Goal: Information Seeking & Learning: Understand process/instructions

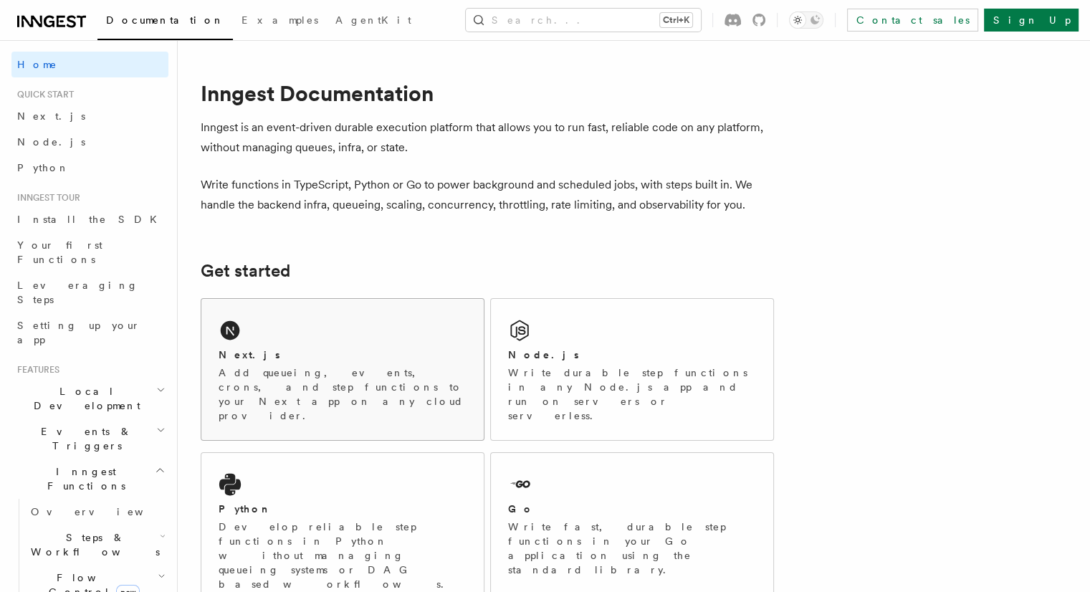
click at [325, 311] on div "Next.js Add queueing, events, crons, and step functions to your Next app on any…" at bounding box center [342, 369] width 282 height 141
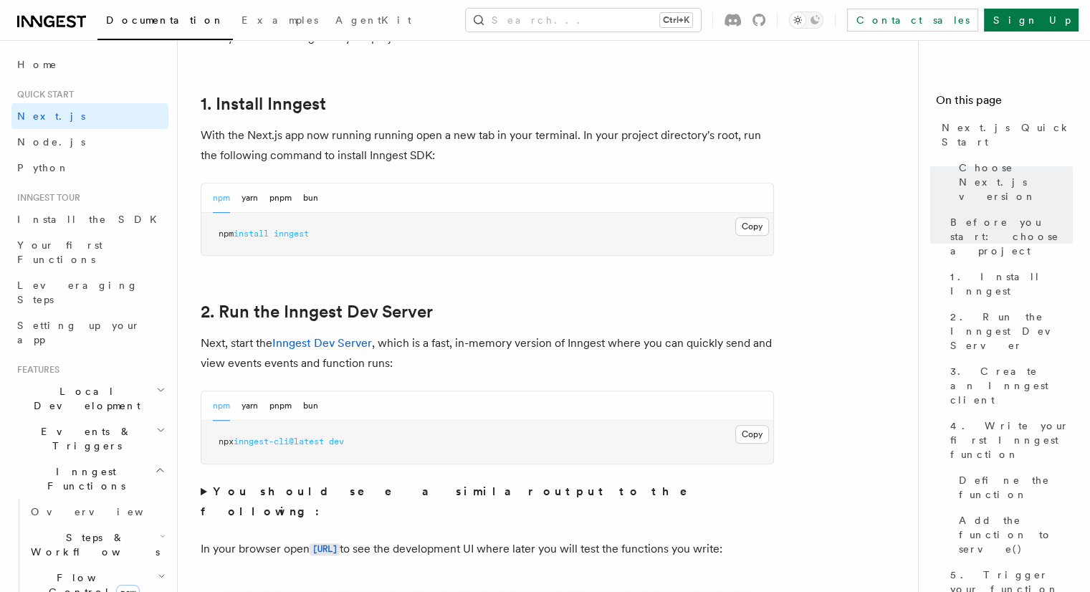
scroll to position [763, 0]
click at [769, 431] on pre "npx inngest-cli@latest dev" at bounding box center [487, 441] width 572 height 43
click at [753, 430] on button "Copy Copied" at bounding box center [752, 433] width 34 height 19
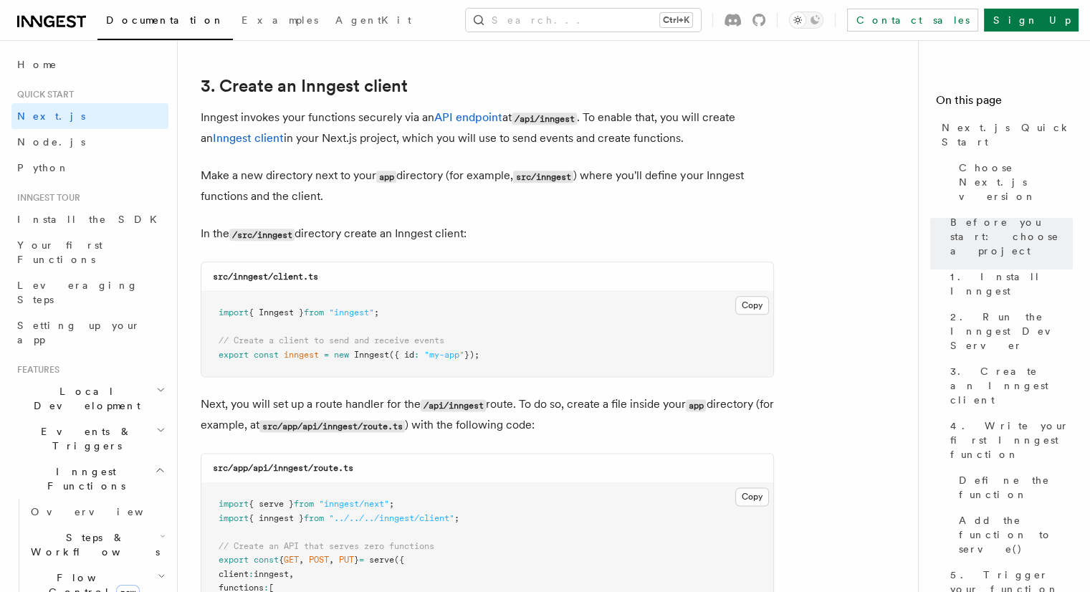
scroll to position [1674, 0]
drag, startPoint x: 330, startPoint y: 276, endPoint x: 232, endPoint y: 271, distance: 97.6
click at [232, 271] on div "src/inngest/client.ts" at bounding box center [487, 277] width 572 height 29
copy code "inngest/client.ts"
click at [750, 315] on button "Copy Copied" at bounding box center [752, 306] width 34 height 19
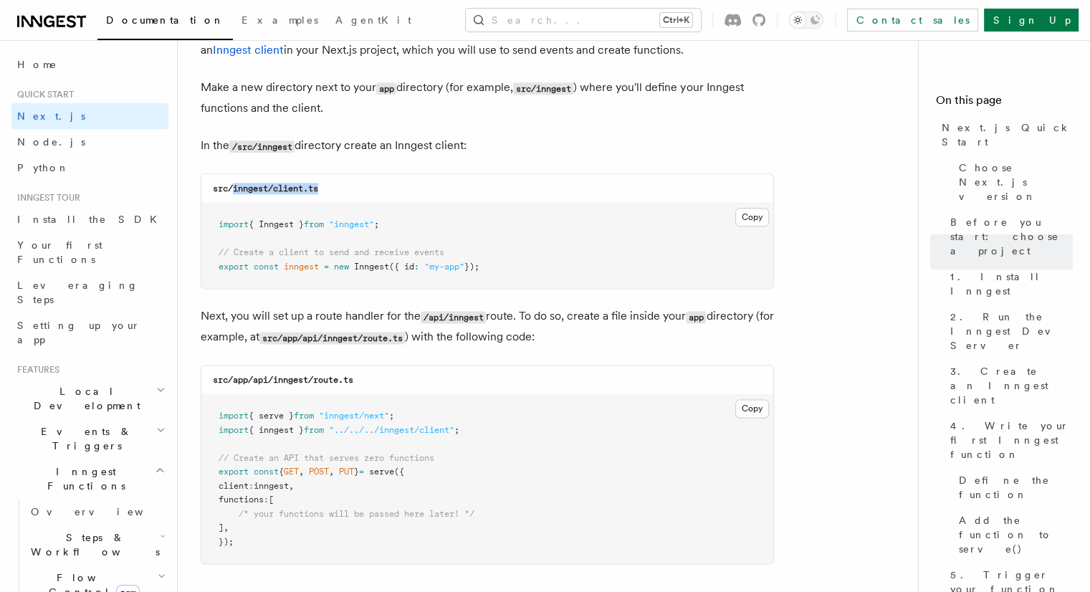
scroll to position [1770, 0]
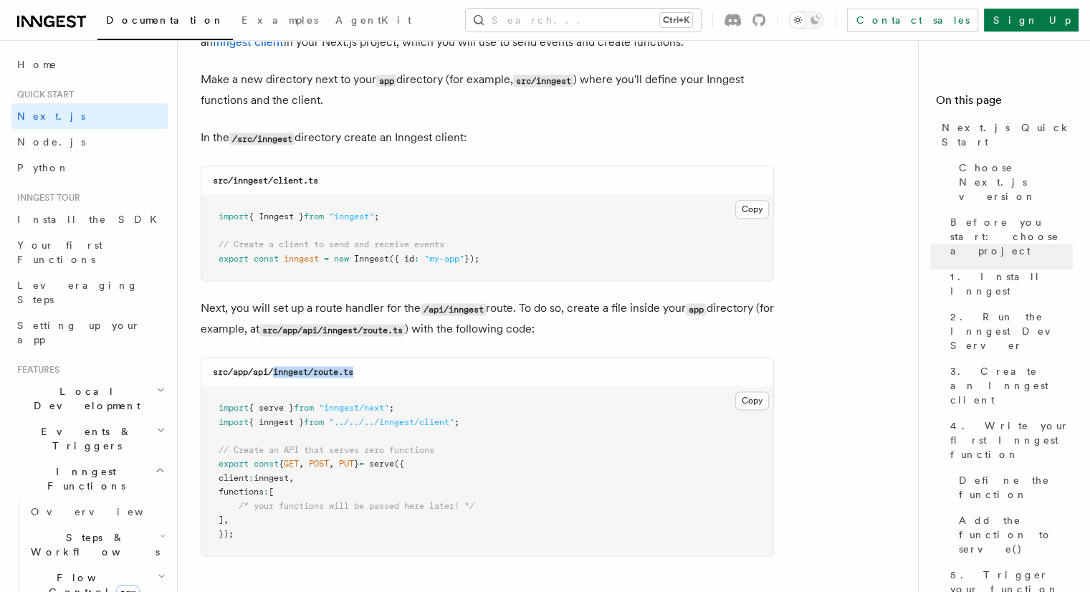
drag, startPoint x: 361, startPoint y: 375, endPoint x: 276, endPoint y: 373, distance: 84.6
click at [276, 373] on div "src/app/api/inngest/route.ts" at bounding box center [487, 372] width 572 height 29
copy code "inngest/route.ts"
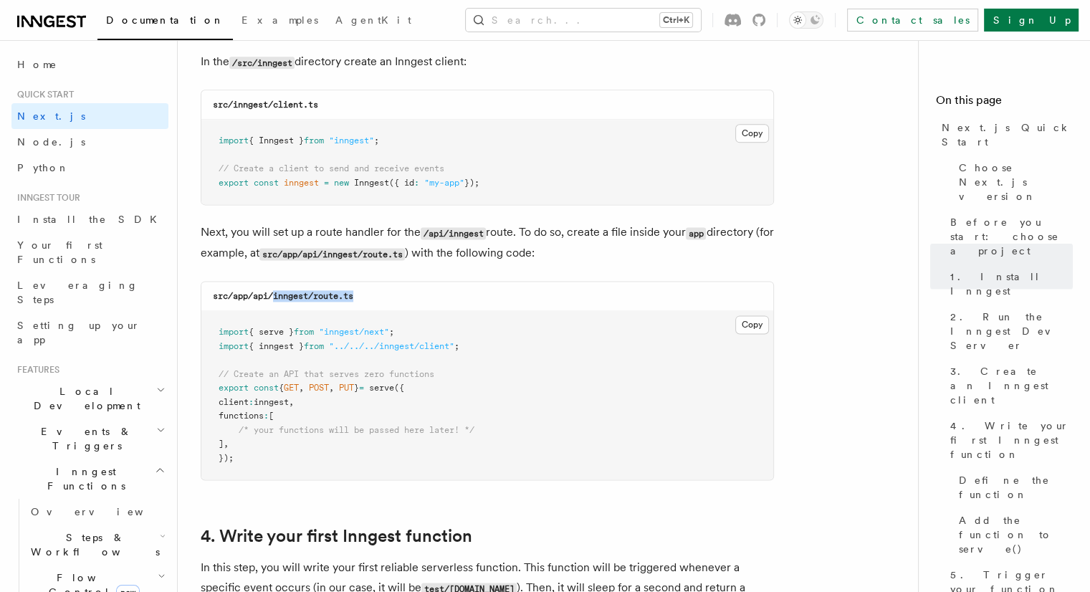
scroll to position [1861, 0]
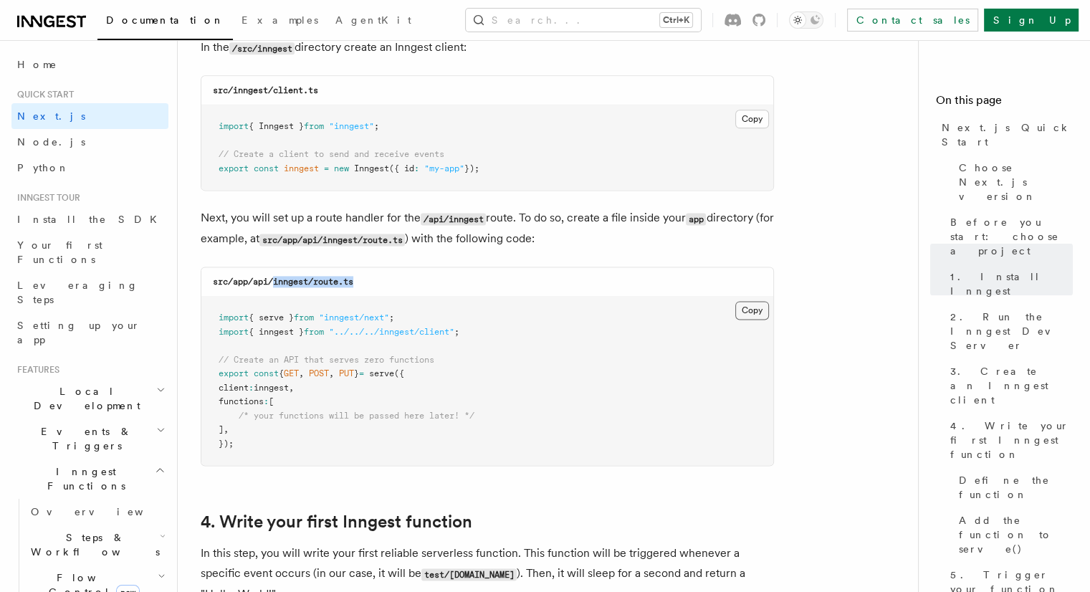
click at [757, 307] on button "Copy Copied" at bounding box center [752, 310] width 34 height 19
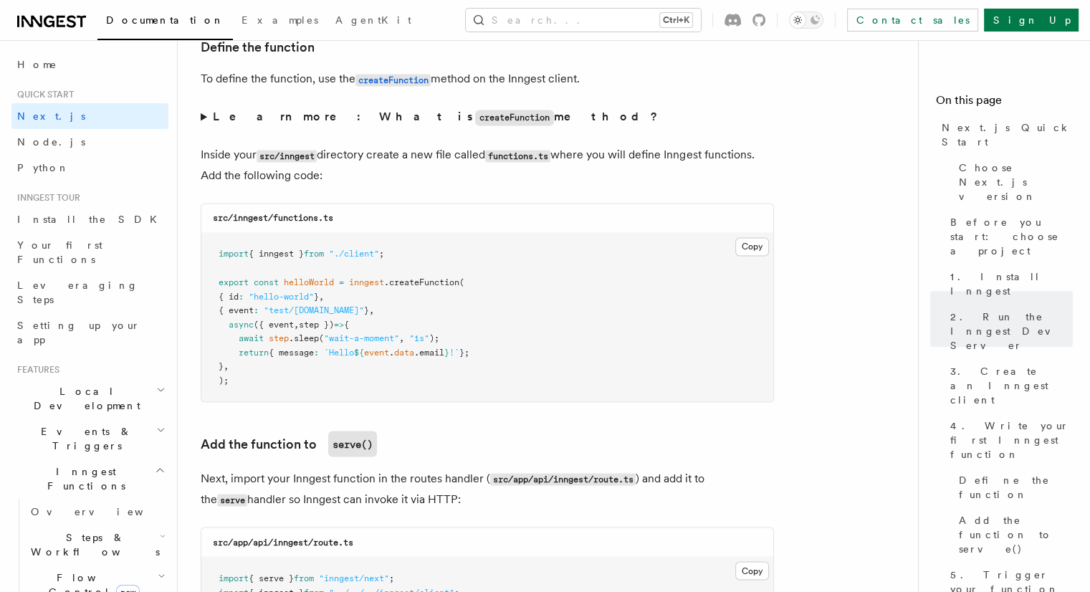
scroll to position [2454, 0]
click at [758, 251] on button "Copy Copied" at bounding box center [752, 248] width 34 height 19
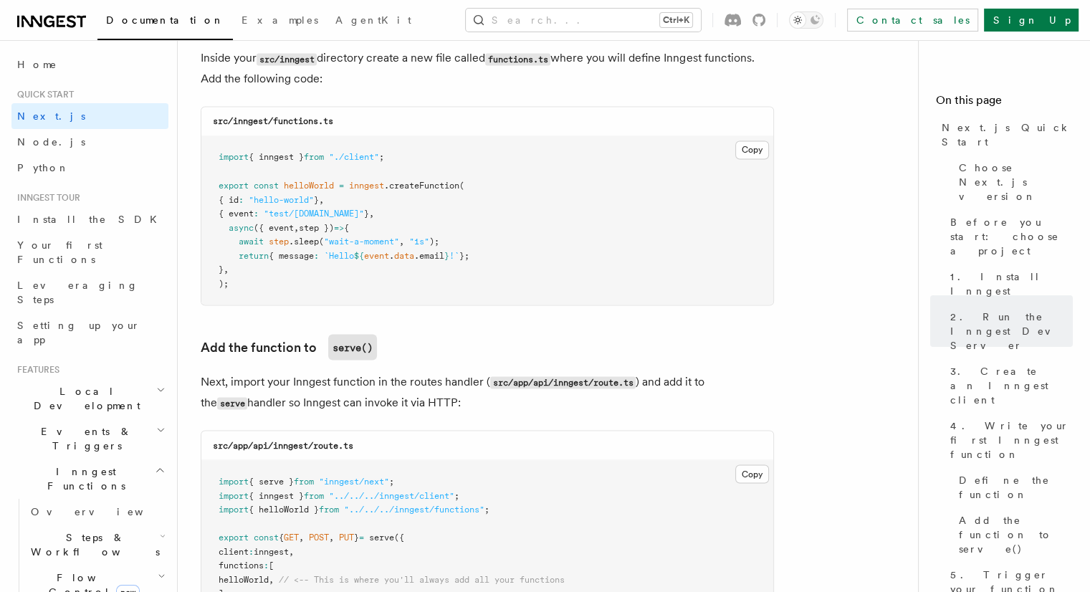
scroll to position [2549, 0]
